Goal: Check status: Check status

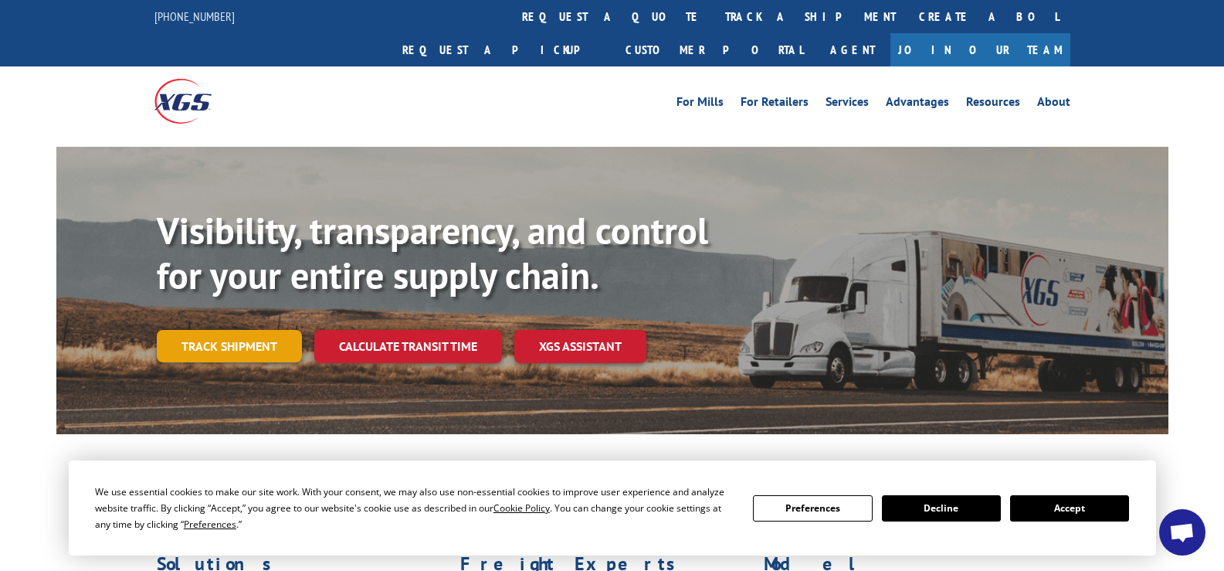
click at [246, 330] on link "Track shipment" at bounding box center [229, 346] width 145 height 32
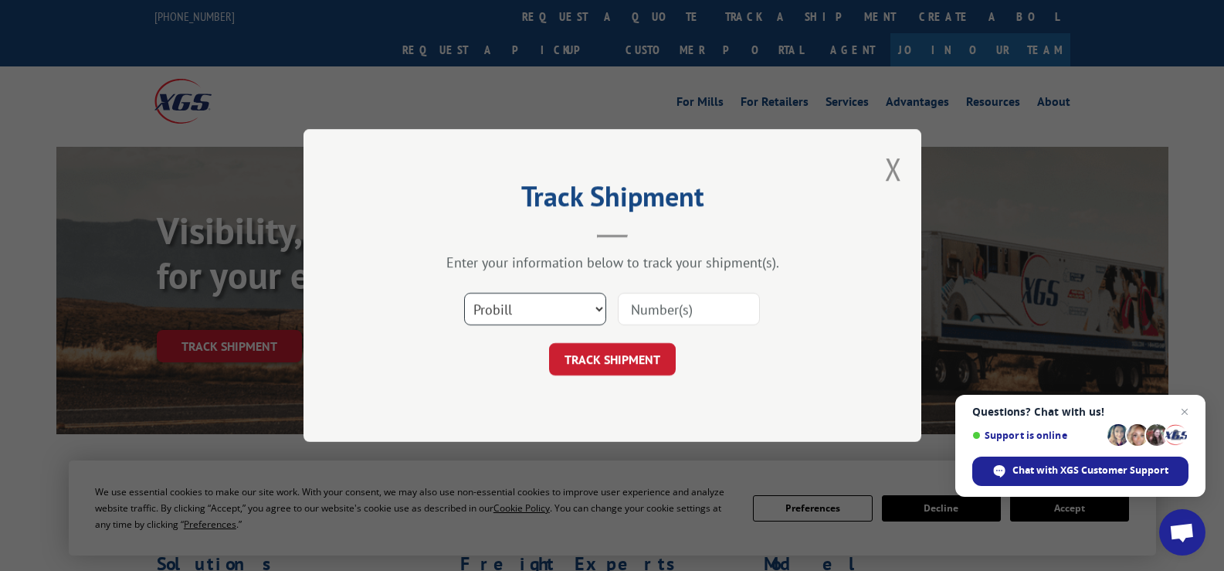
click at [598, 313] on select "Select category... Probill BOL PO" at bounding box center [535, 309] width 142 height 32
select select "bol"
click at [464, 293] on select "Select category... Probill BOL PO" at bounding box center [535, 309] width 142 height 32
click at [666, 315] on input at bounding box center [689, 309] width 142 height 32
type input "54394250"
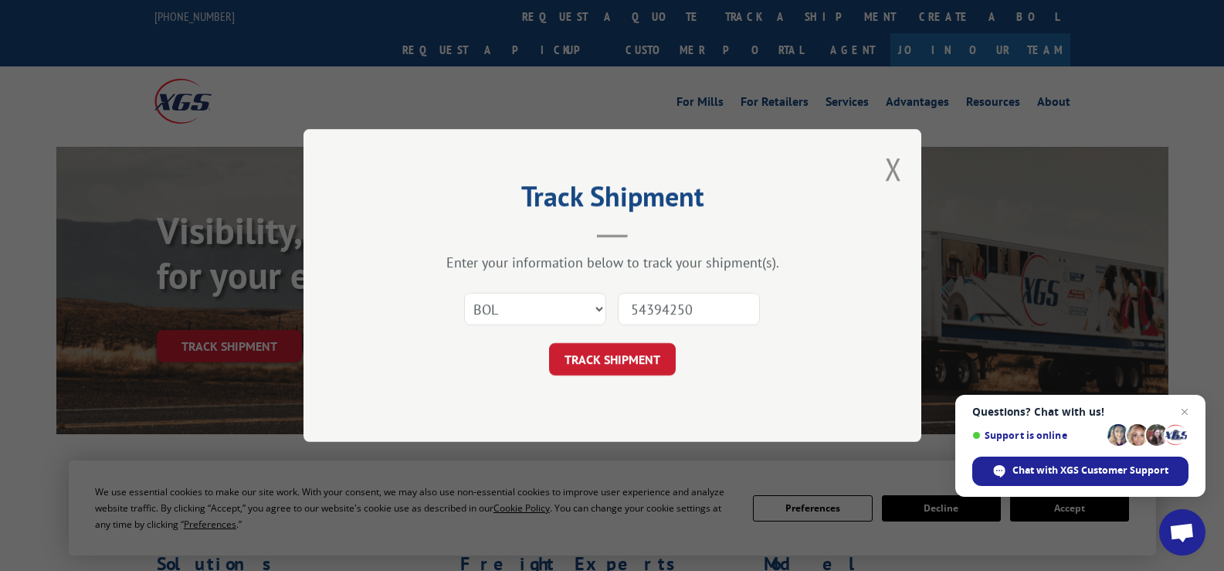
click at [636, 357] on button "TRACK SHIPMENT" at bounding box center [612, 359] width 127 height 32
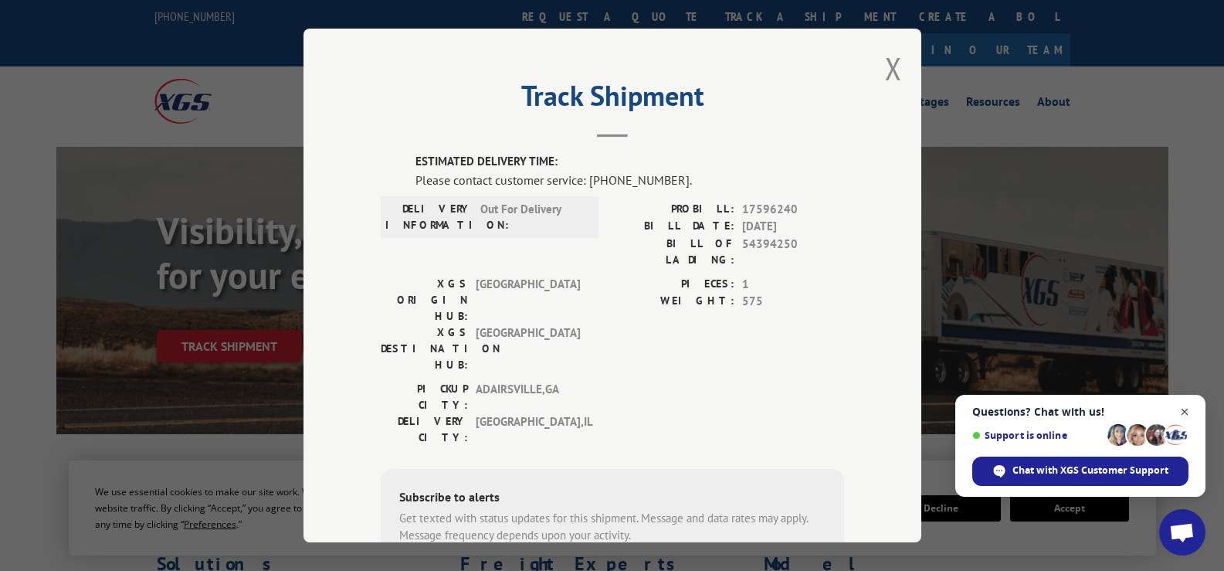
click at [1183, 410] on span "Close chat" at bounding box center [1184, 411] width 19 height 19
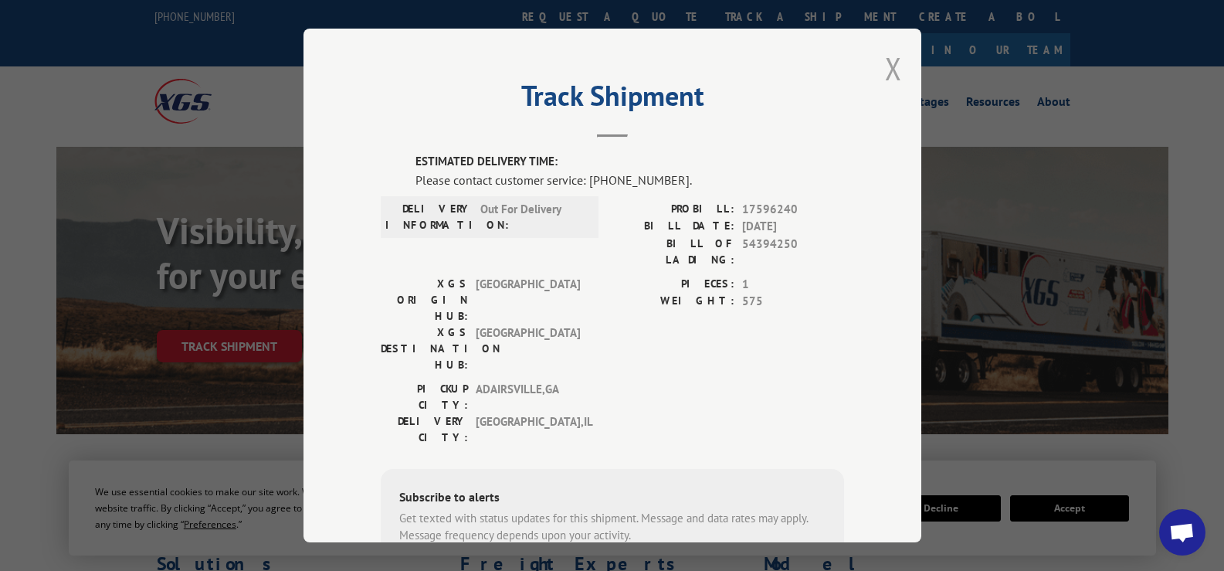
click at [891, 75] on button "Close modal" at bounding box center [893, 68] width 17 height 41
